Goal: Information Seeking & Learning: Learn about a topic

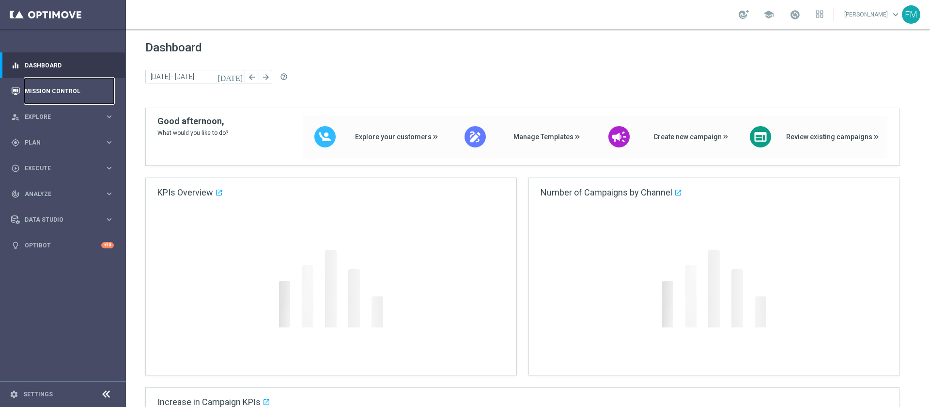
click at [44, 87] on link "Mission Control" at bounding box center [69, 91] width 89 height 26
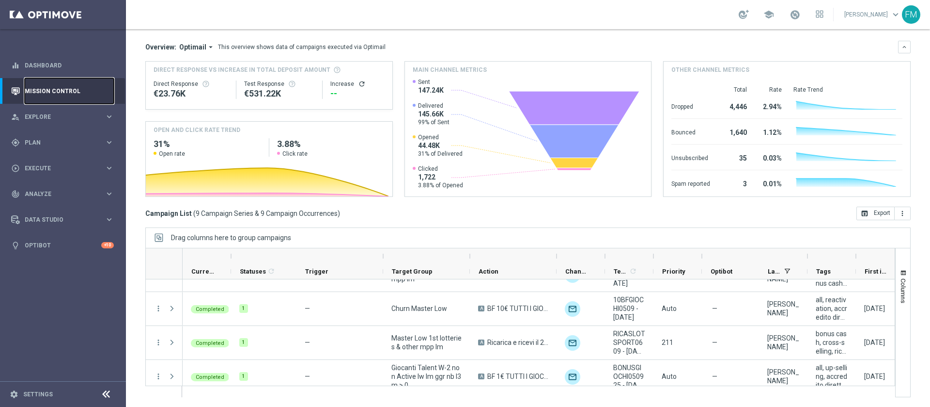
scroll to position [199, 0]
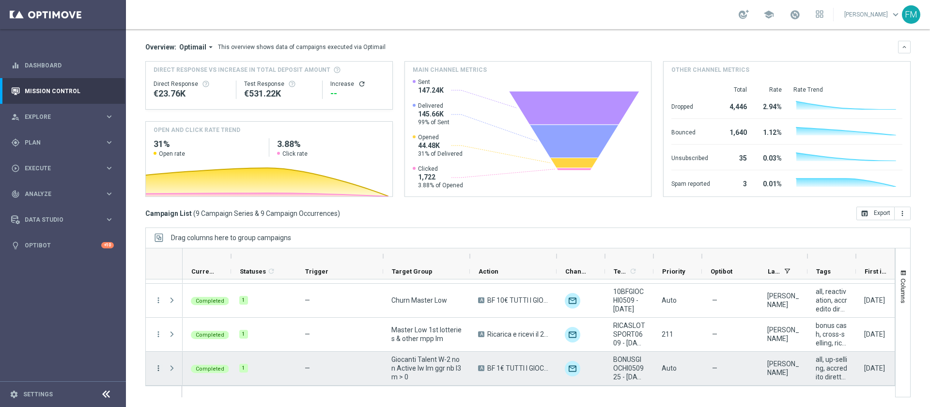
click at [158, 367] on icon "more_vert" at bounding box center [158, 367] width 9 height 9
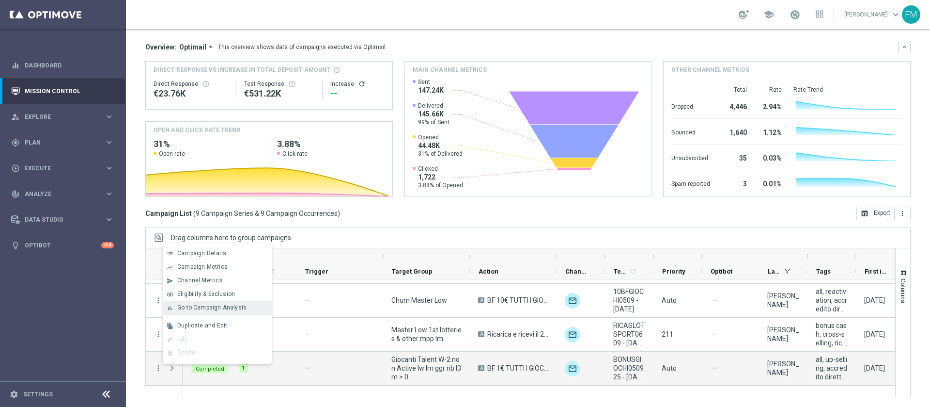
click at [227, 306] on span "Go to Campaign Analysis" at bounding box center [211, 307] width 69 height 7
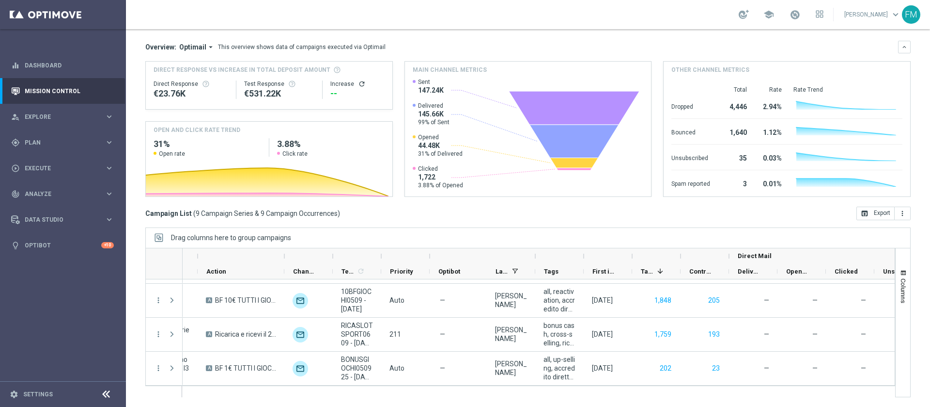
scroll to position [0, 278]
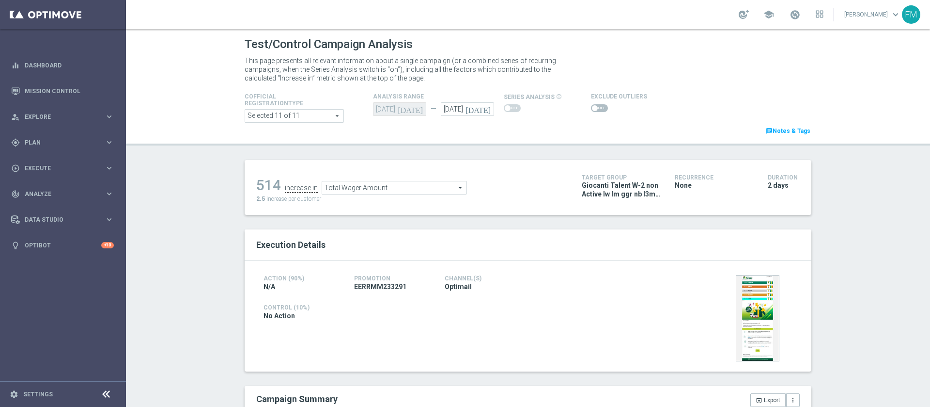
scroll to position [65, 0]
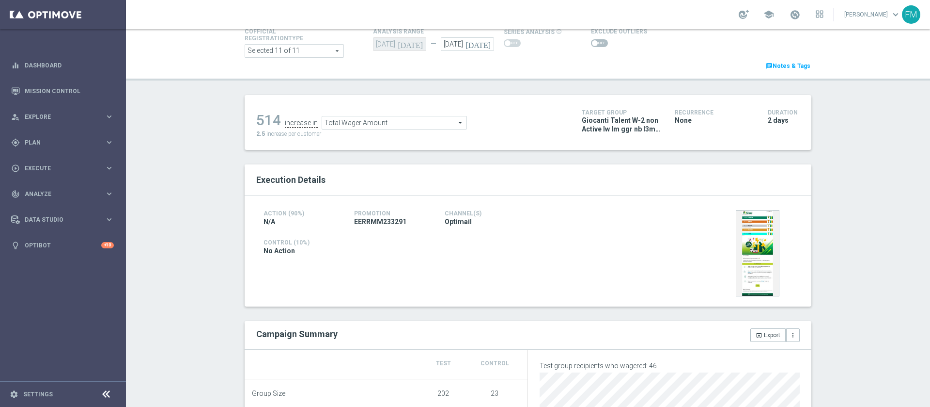
click at [482, 43] on icon "[DATE]" at bounding box center [480, 42] width 29 height 11
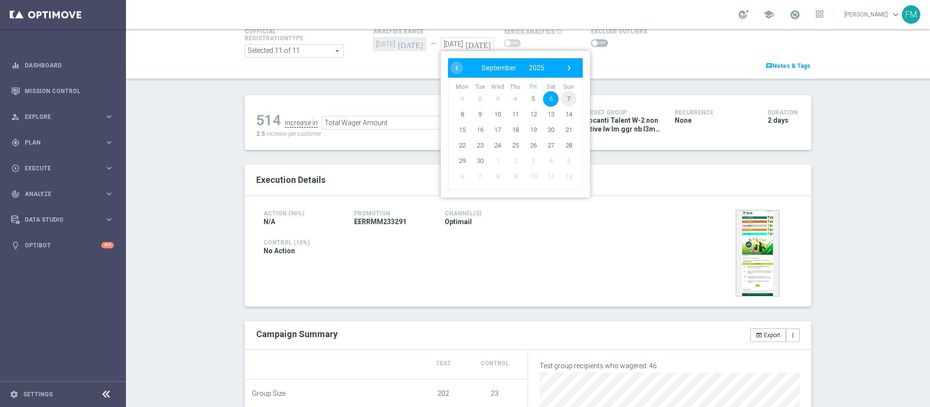
click at [562, 94] on span "7" at bounding box center [569, 99] width 16 height 16
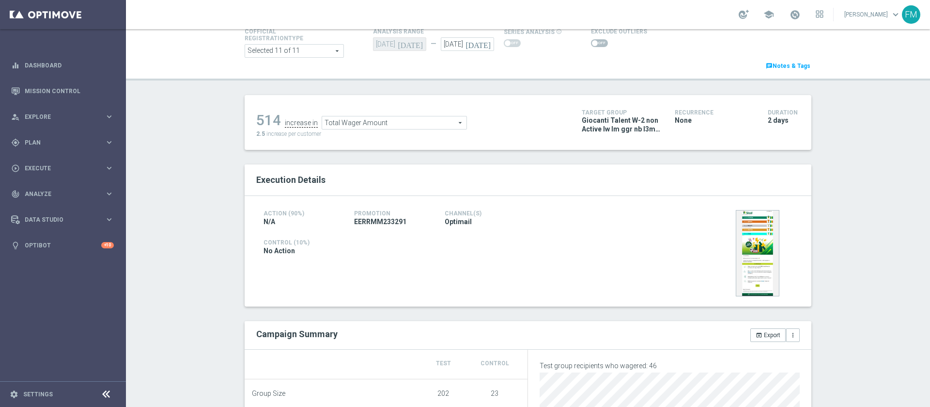
type input "[DATE]"
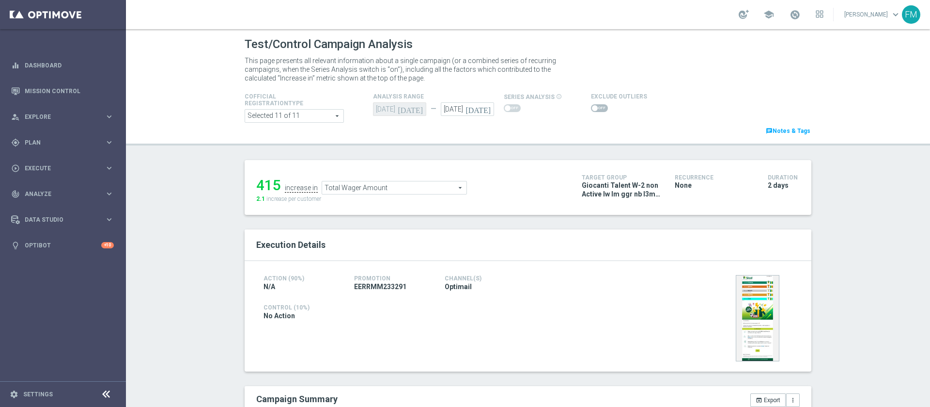
drag, startPoint x: 930, startPoint y: 23, endPoint x: 930, endPoint y: 124, distance: 100.8
click at [620, 124] on section "school [PERSON_NAME] keyboard_arrow_down FM Test/Control Campaign Analysis This…" at bounding box center [528, 203] width 804 height 407
click at [392, 192] on span "Total Wager Amount" at bounding box center [394, 187] width 144 height 13
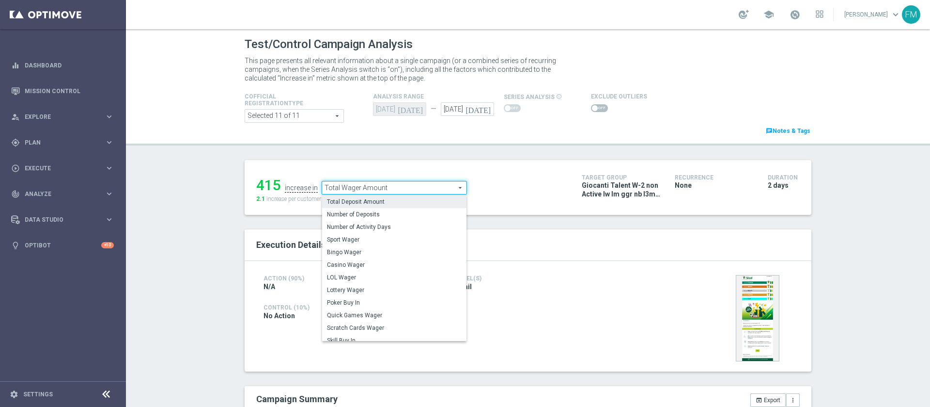
click at [385, 204] on span "Total Deposit Amount" at bounding box center [394, 202] width 135 height 8
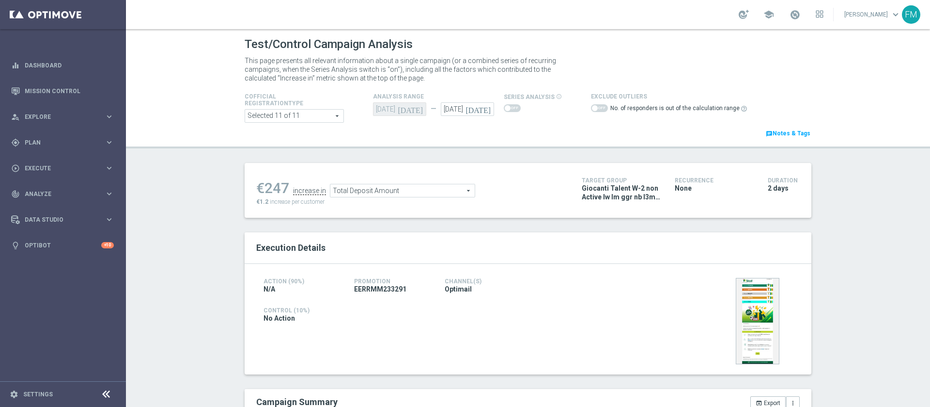
click at [364, 192] on span "Total Deposit Amount" at bounding box center [402, 190] width 144 height 13
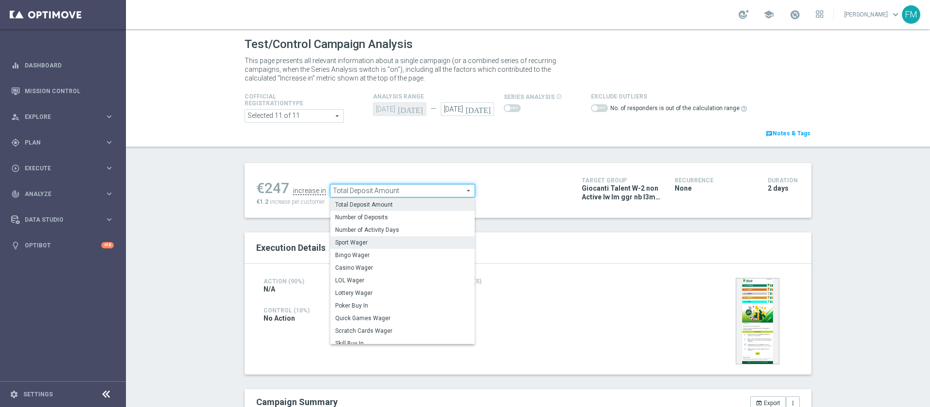
click at [372, 241] on span "Sport Wager" at bounding box center [402, 242] width 135 height 8
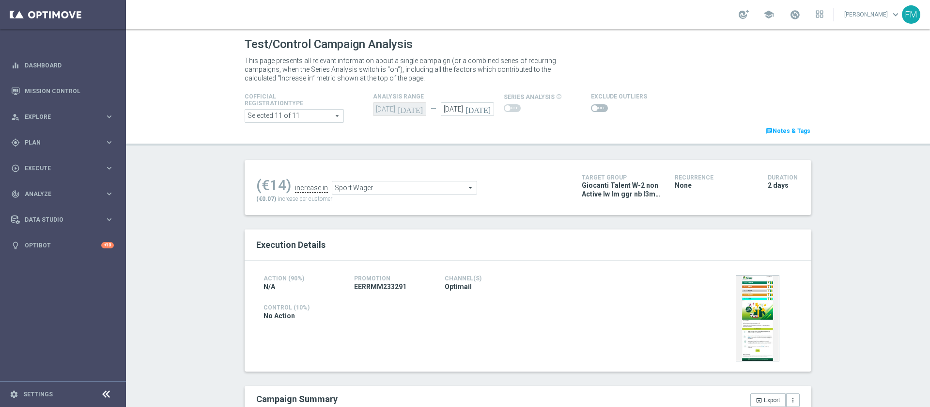
click at [391, 193] on span "Sport Wager" at bounding box center [404, 187] width 144 height 13
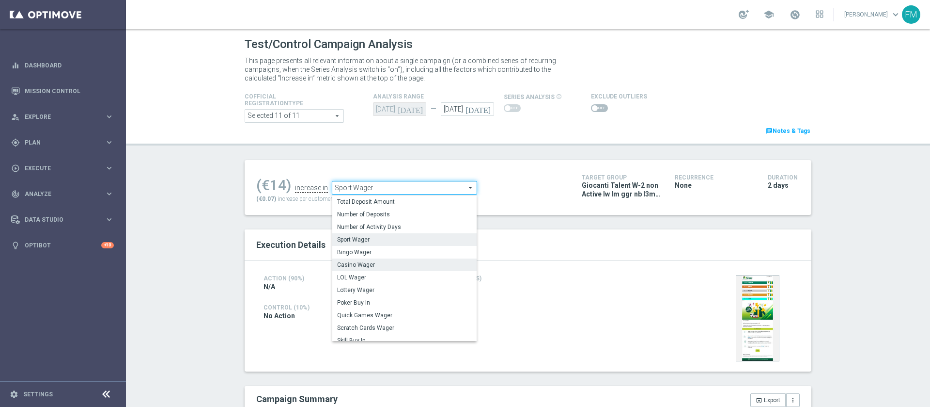
click at [360, 262] on span "Casino Wager" at bounding box center [404, 265] width 135 height 8
type input "Casino Wager"
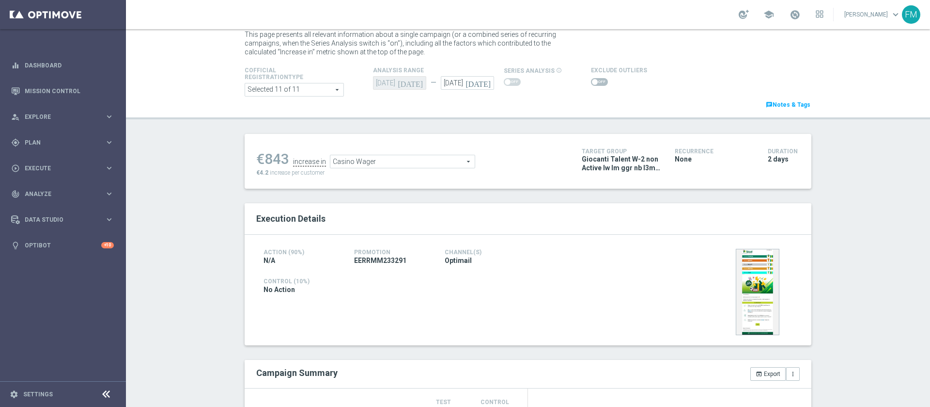
scroll to position [15, 0]
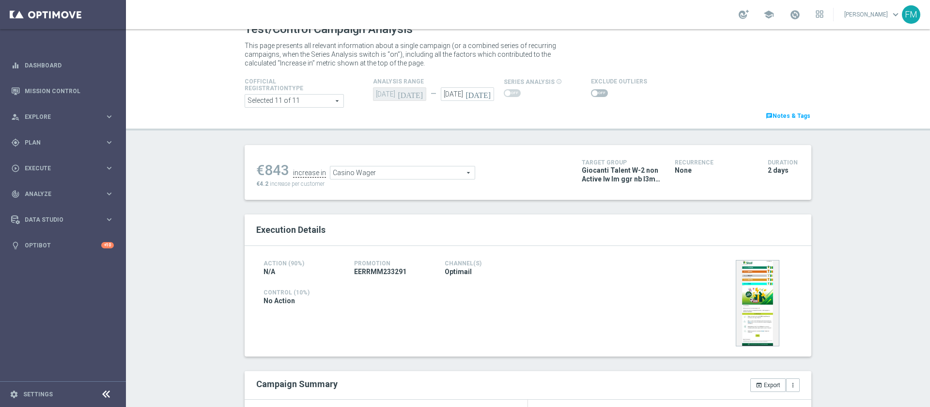
click at [595, 92] on span at bounding box center [599, 93] width 17 height 8
click at [595, 92] on input "checkbox" at bounding box center [599, 93] width 17 height 8
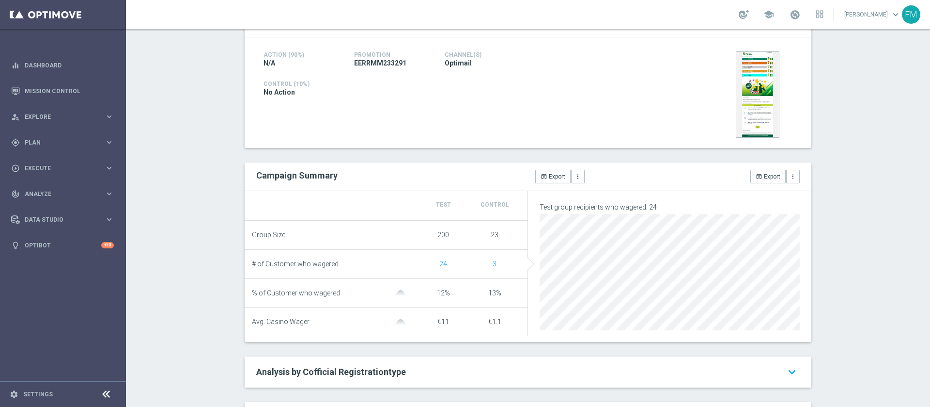
scroll to position [134, 0]
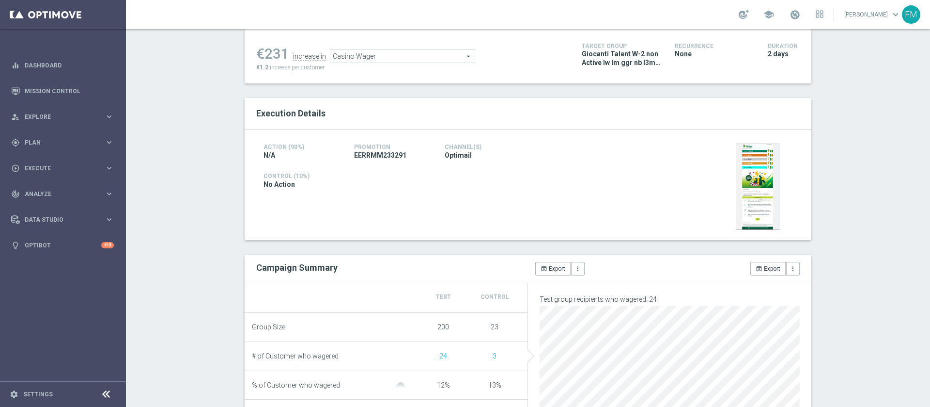
click at [417, 64] on div "€231 increase in Casino Wager Casino Wager arrow_drop_down search €1.2 increase…" at bounding box center [411, 55] width 311 height 31
click at [412, 57] on span "Casino Wager" at bounding box center [402, 56] width 144 height 13
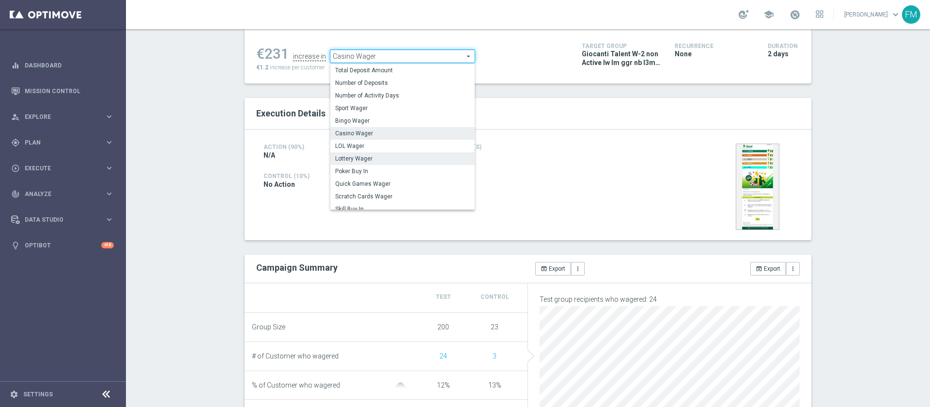
click at [367, 157] on span "Lottery Wager" at bounding box center [402, 159] width 135 height 8
checkbox input "false"
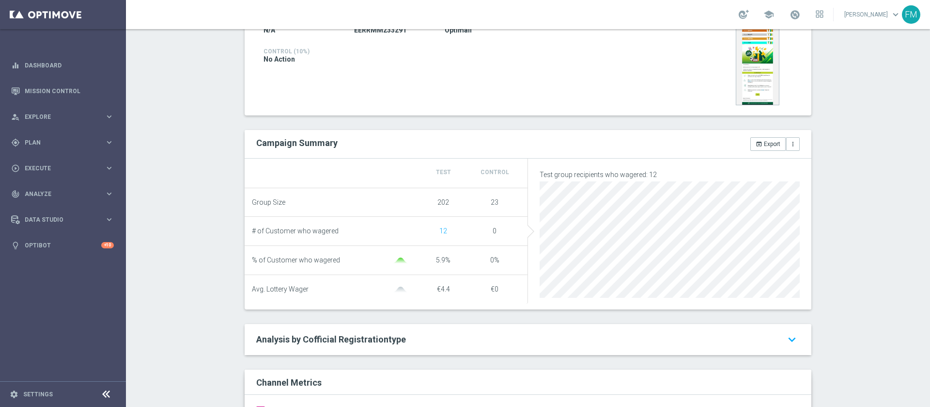
scroll to position [96, 0]
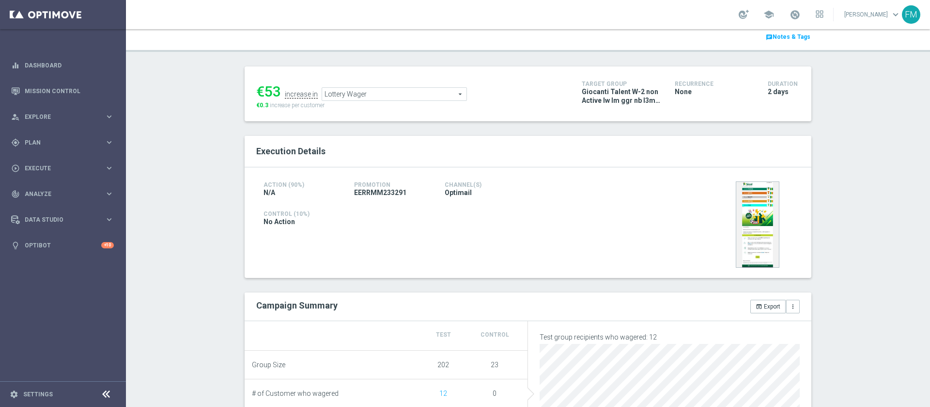
click at [393, 95] on span "Lottery Wager" at bounding box center [394, 94] width 144 height 13
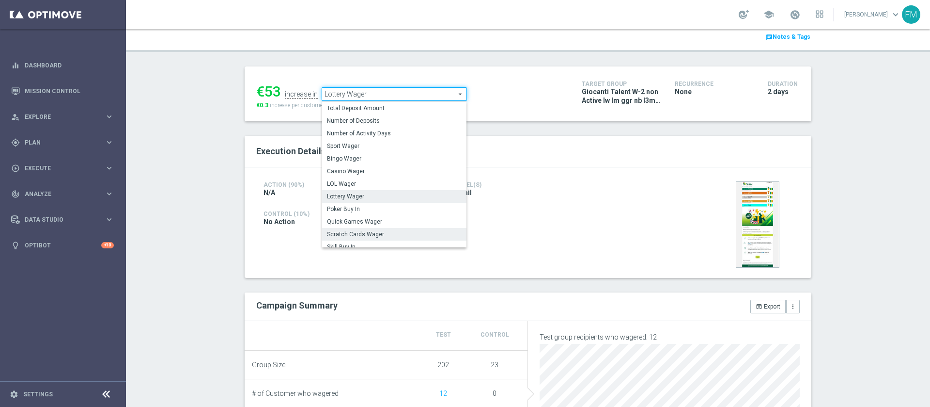
click at [382, 236] on span "Scratch Cards Wager" at bounding box center [394, 234] width 135 height 8
type input "Scratch Cards Wager"
